Goal: Task Accomplishment & Management: Manage account settings

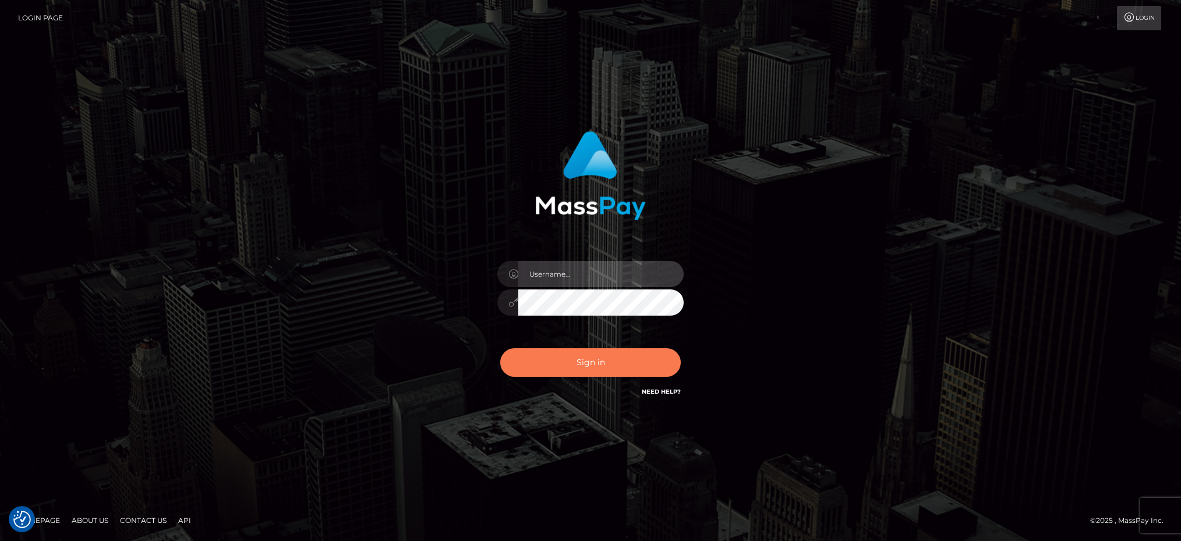
type input "Marcopolo"
click at [580, 369] on button "Sign in" at bounding box center [590, 362] width 181 height 29
type input "Marcopolo"
click at [601, 364] on button "Sign in" at bounding box center [590, 362] width 181 height 29
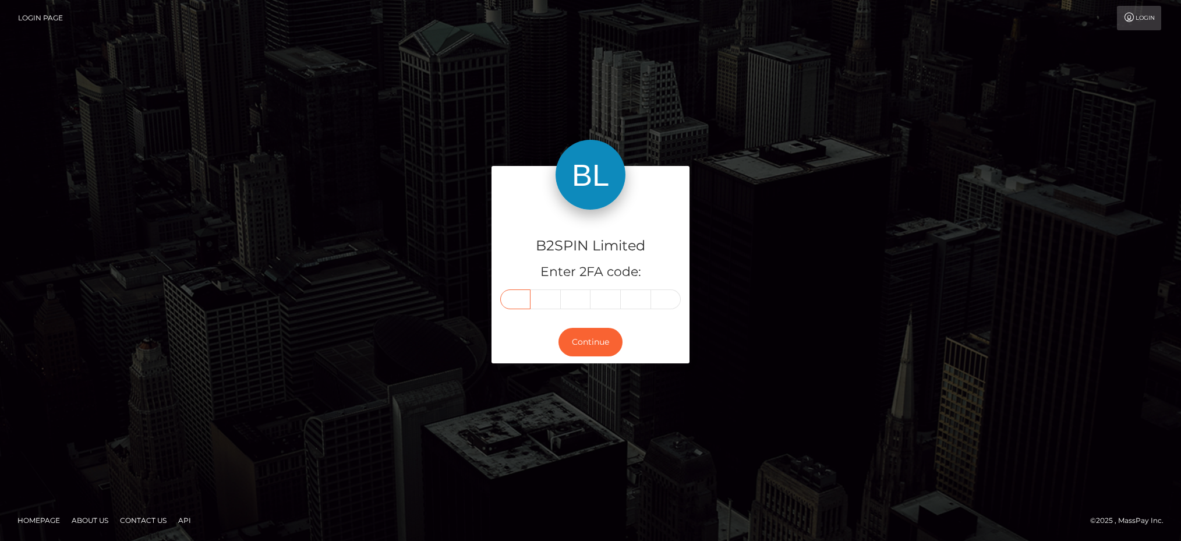
paste input "4"
type input "4"
type input "9"
type input "6"
type input "2"
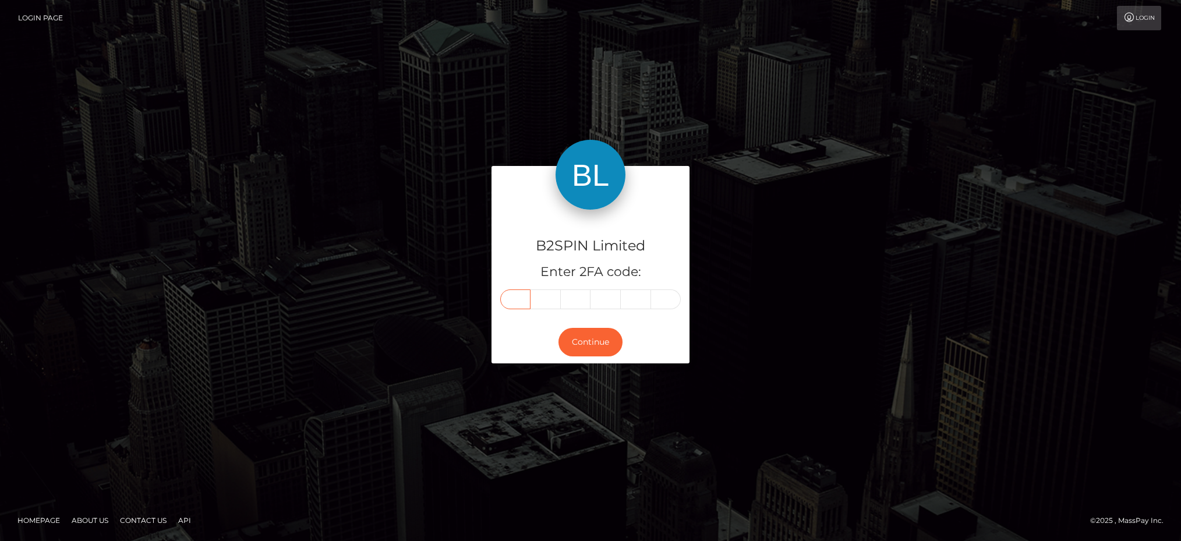
type input "7"
type input "5"
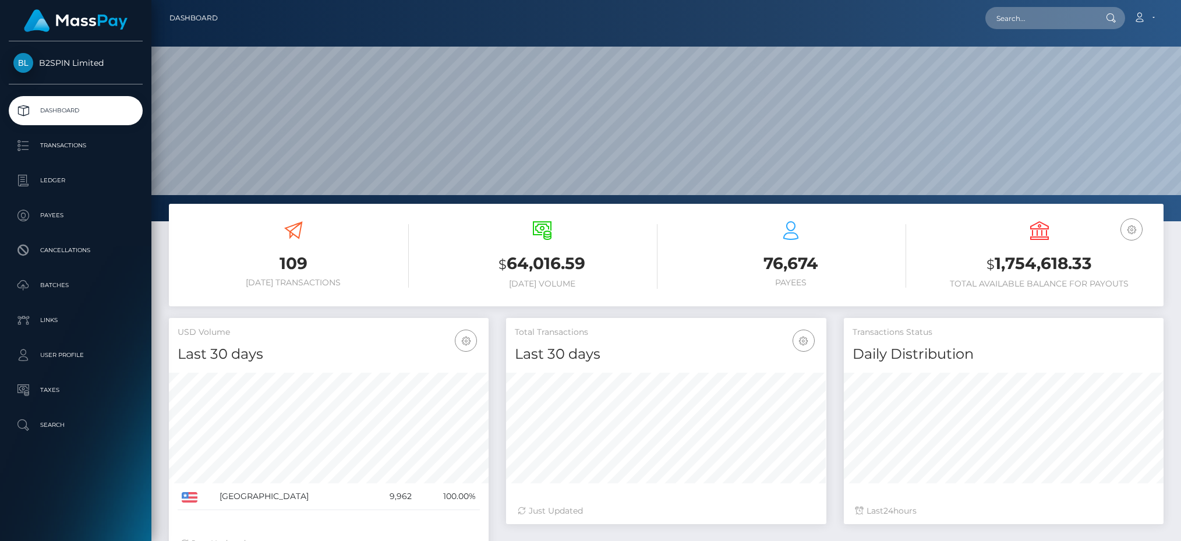
scroll to position [206, 320]
click at [1030, 10] on input "text" at bounding box center [1041, 18] width 110 height 22
paste input "3251163"
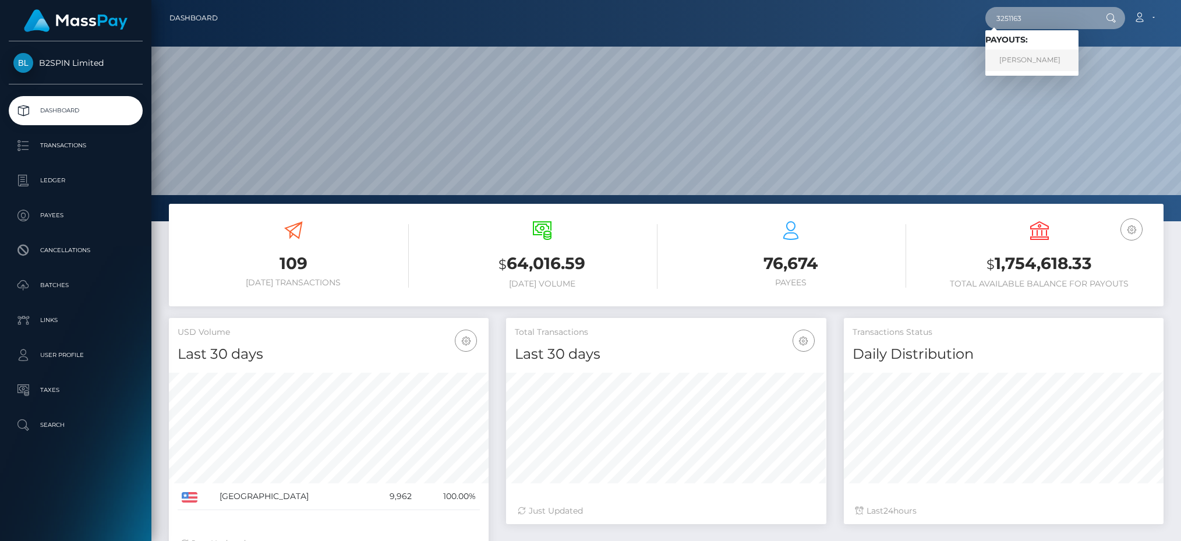
type input "3251163"
click at [1026, 63] on link "MARTHA ESCALERA" at bounding box center [1032, 61] width 93 height 22
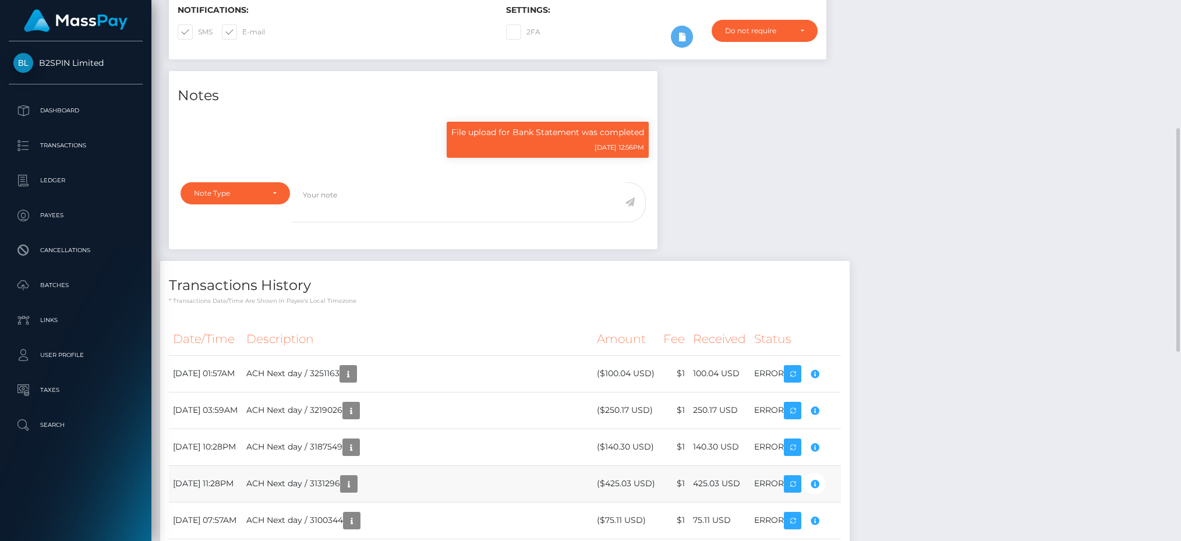
scroll to position [140, 320]
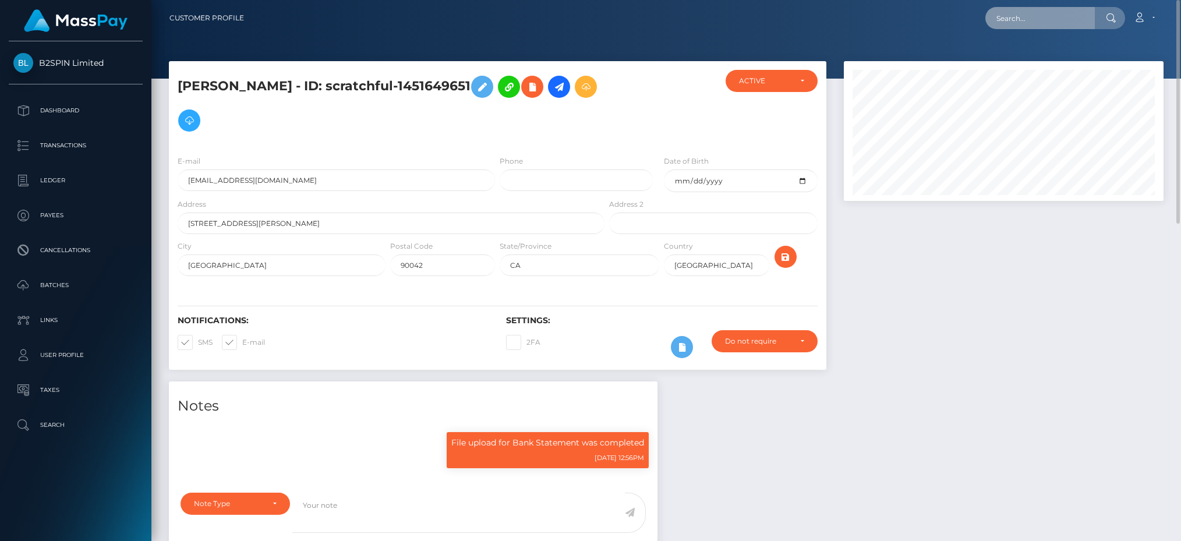
click at [1044, 19] on input "text" at bounding box center [1041, 18] width 110 height 22
paste input "3250673"
drag, startPoint x: 1030, startPoint y: 19, endPoint x: 945, endPoint y: 10, distance: 86.1
click at [945, 10] on div "3250673 Loading... Loading... Account Edit Profile Logout" at bounding box center [708, 18] width 910 height 24
paste input "66"
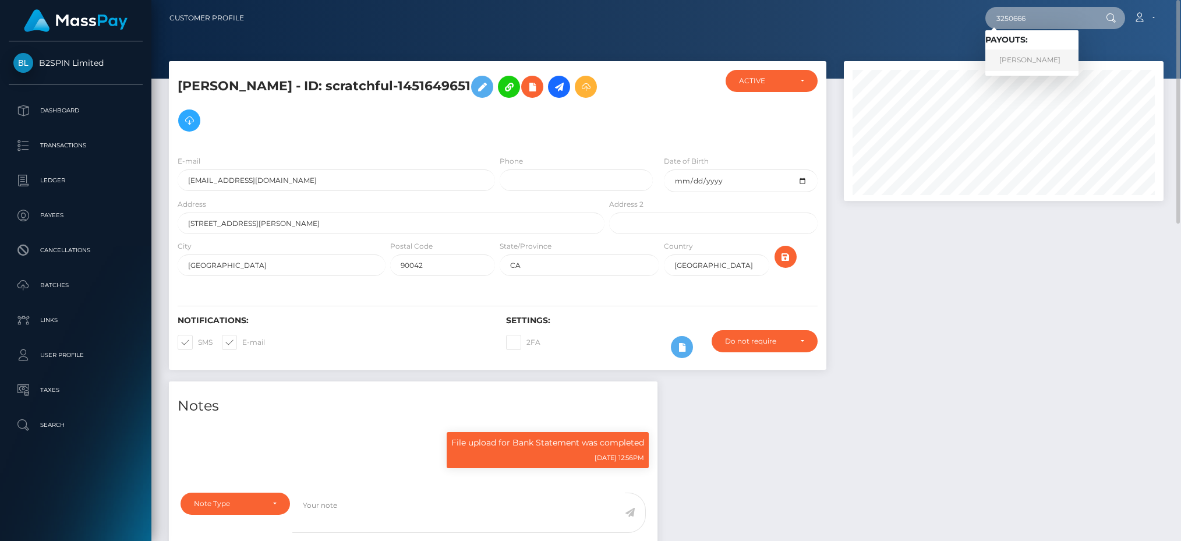
type input "3250666"
click at [1017, 55] on link "ANTHONY PAUL KINARD" at bounding box center [1032, 61] width 93 height 22
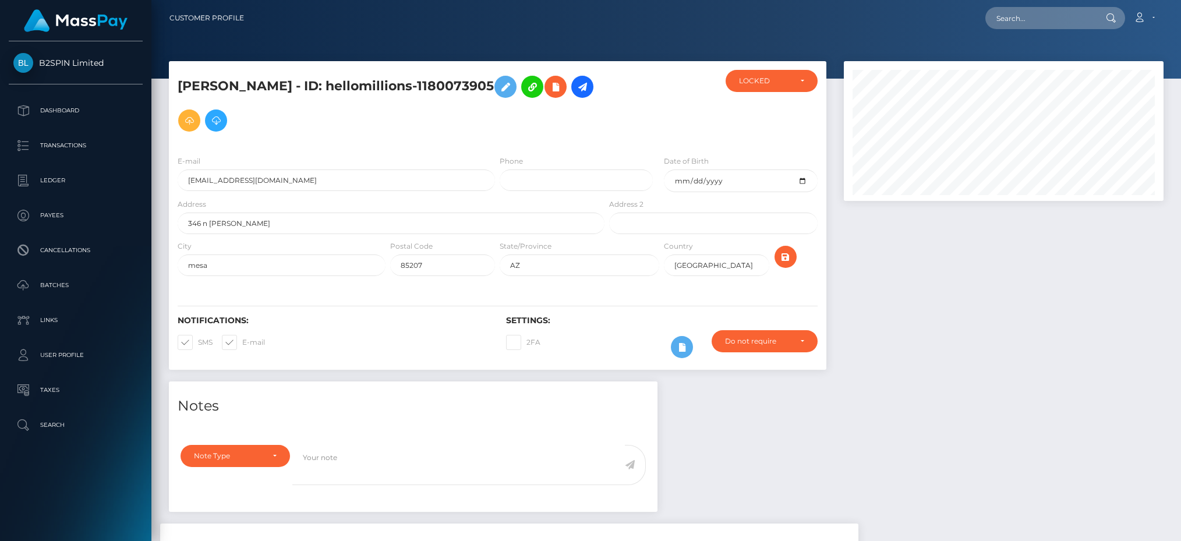
scroll to position [140, 320]
click at [1149, 301] on div at bounding box center [1003, 221] width 337 height 320
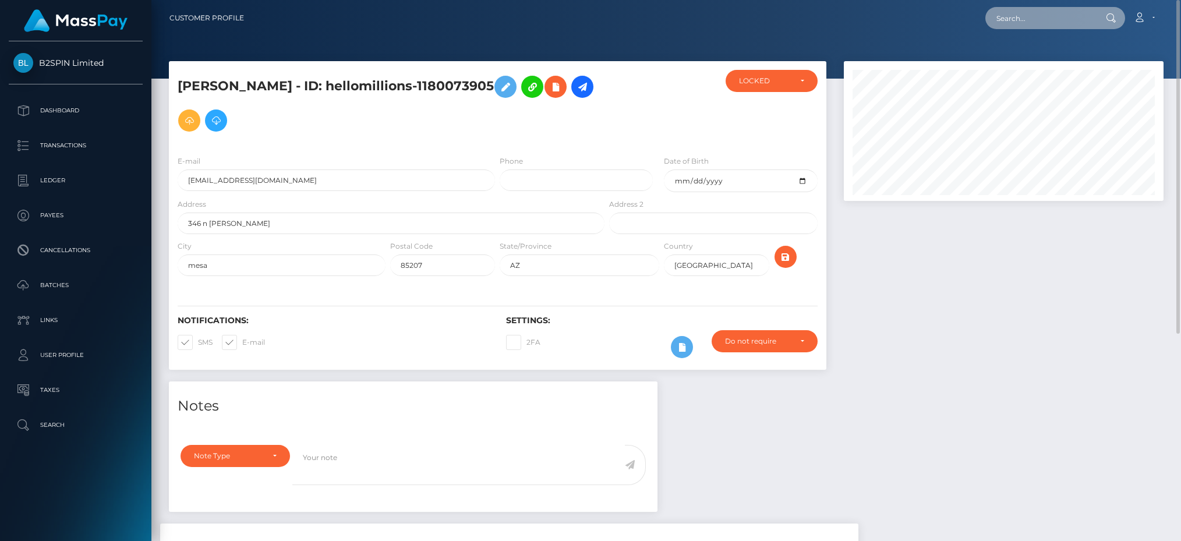
click at [1007, 21] on input "text" at bounding box center [1041, 18] width 110 height 22
paste input "3249090"
type input "3249090"
click at [921, 331] on div at bounding box center [1003, 221] width 337 height 320
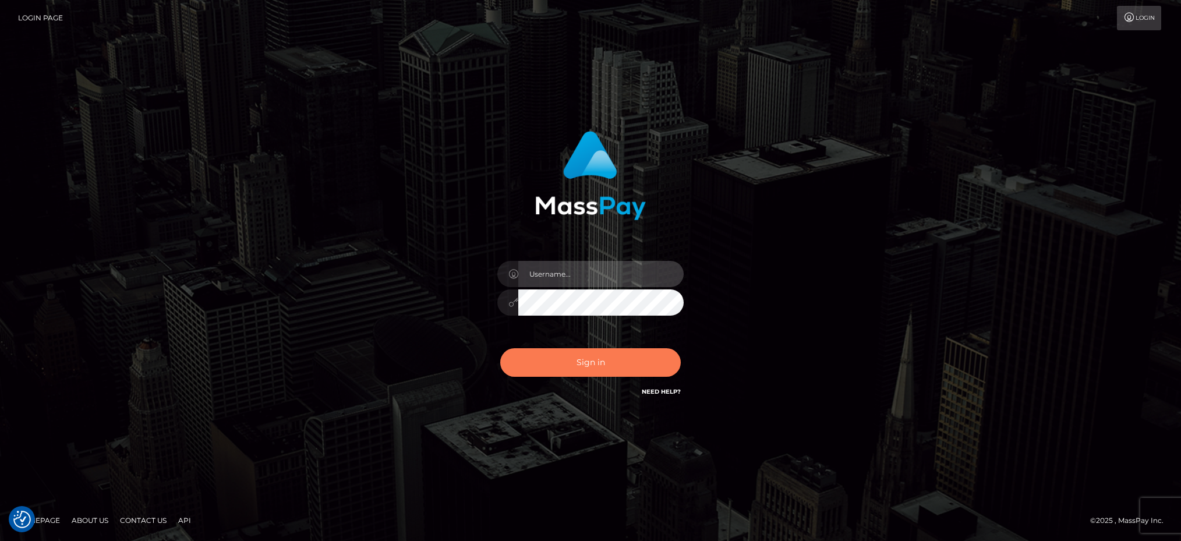
type input "Marcopolo"
click at [609, 364] on button "Sign in" at bounding box center [590, 362] width 181 height 29
type input "Marcopolo"
click at [604, 363] on button "Sign in" at bounding box center [590, 362] width 181 height 29
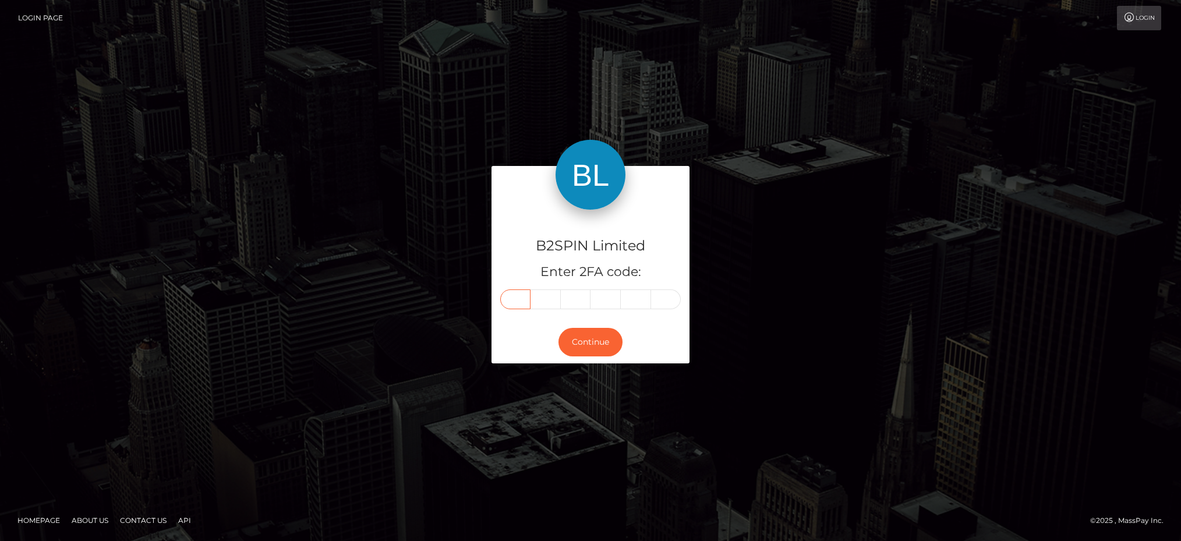
paste input "6"
type input "6"
type input "7"
type input "1"
type input "5"
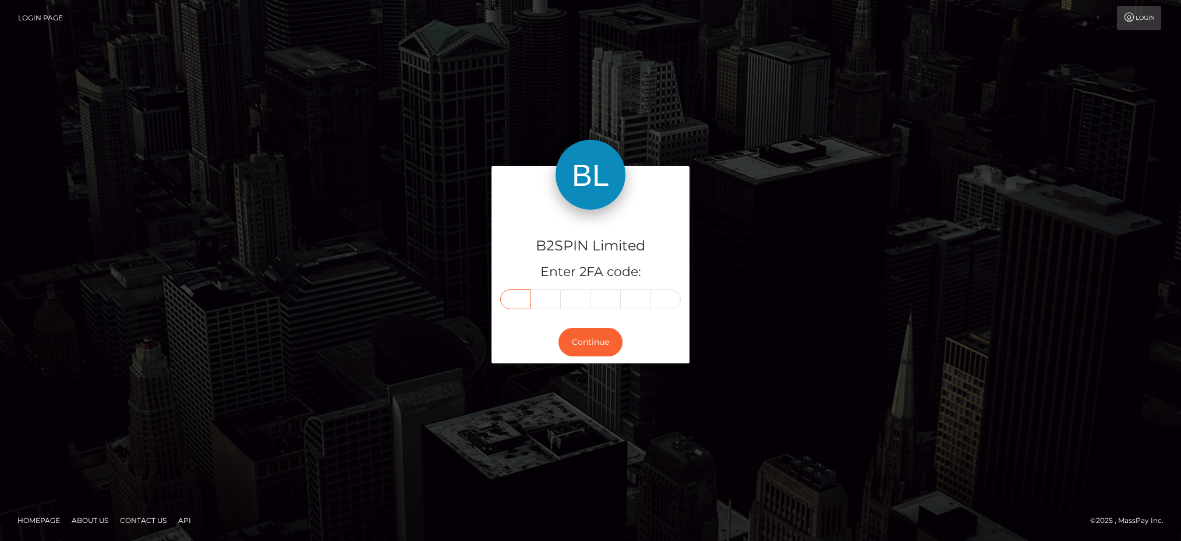
type input "4"
type input "9"
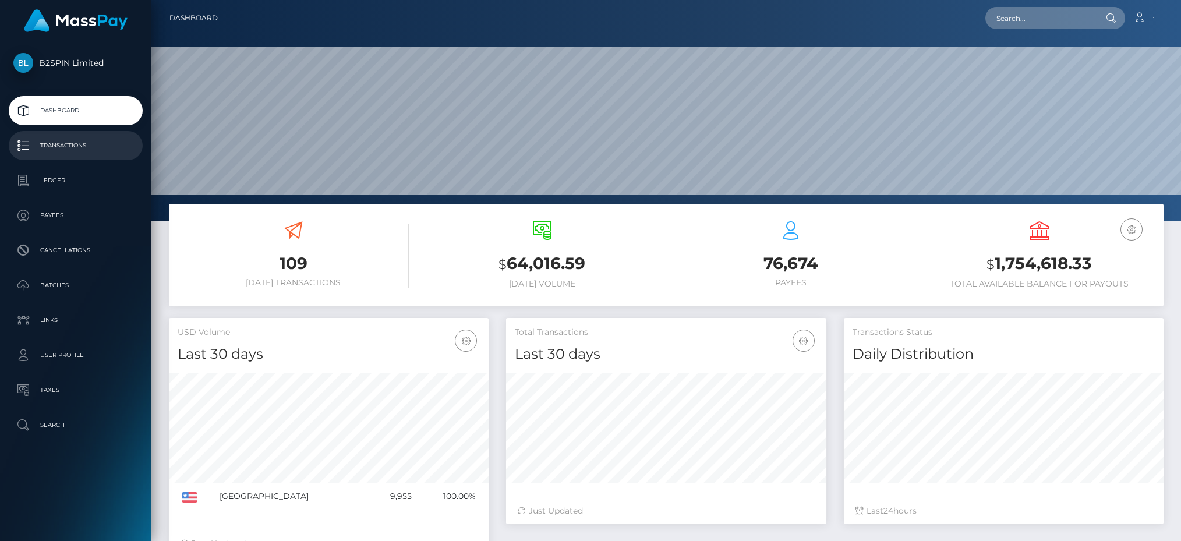
scroll to position [206, 320]
click at [82, 137] on p "Transactions" at bounding box center [75, 145] width 125 height 17
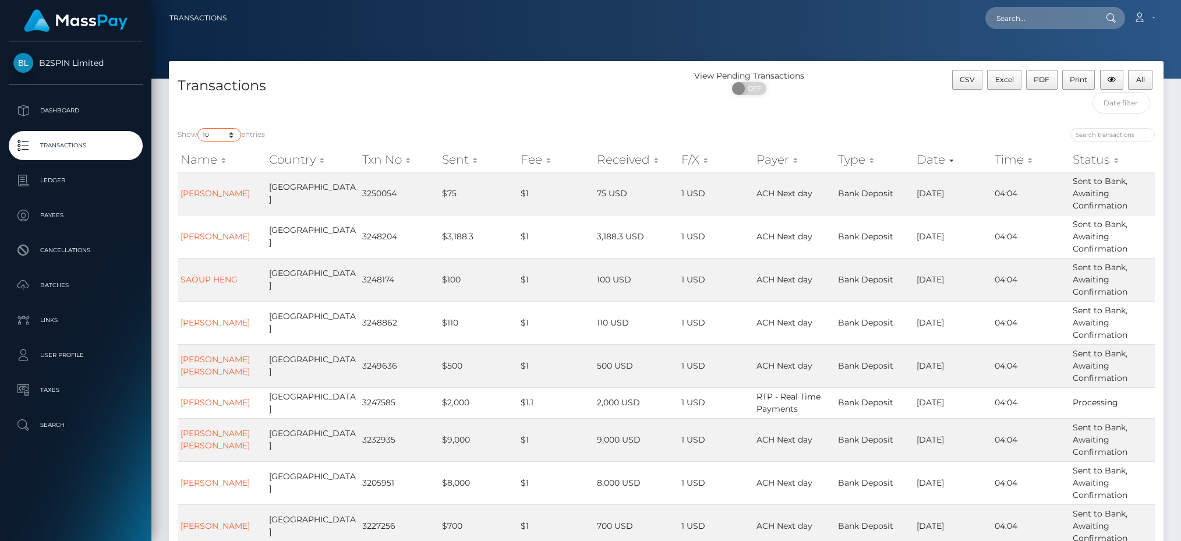
click at [231, 135] on select "10 25 50 100 250 500 1,000 3,500" at bounding box center [219, 134] width 44 height 13
select select "3500"
click at [199, 129] on select "10 25 50 100 250 500 1,000 3,500" at bounding box center [219, 134] width 44 height 13
drag, startPoint x: 755, startPoint y: 86, endPoint x: 900, endPoint y: 114, distance: 147.7
click at [756, 87] on span "OFF" at bounding box center [753, 88] width 29 height 13
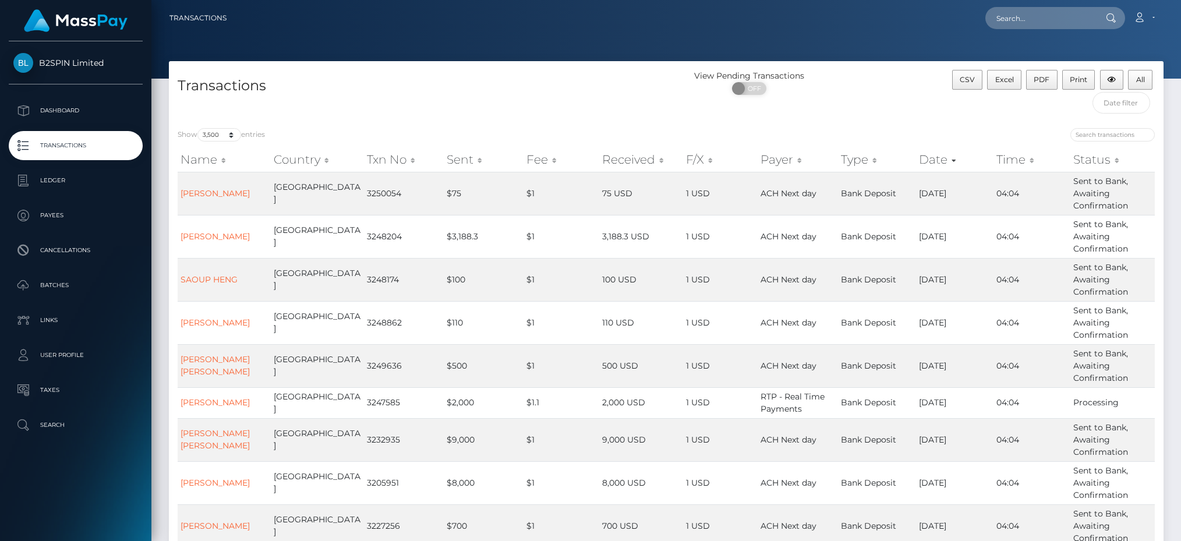
checkbox input "true"
click at [1005, 79] on span "Excel" at bounding box center [1004, 79] width 19 height 9
